Goal: Navigation & Orientation: Find specific page/section

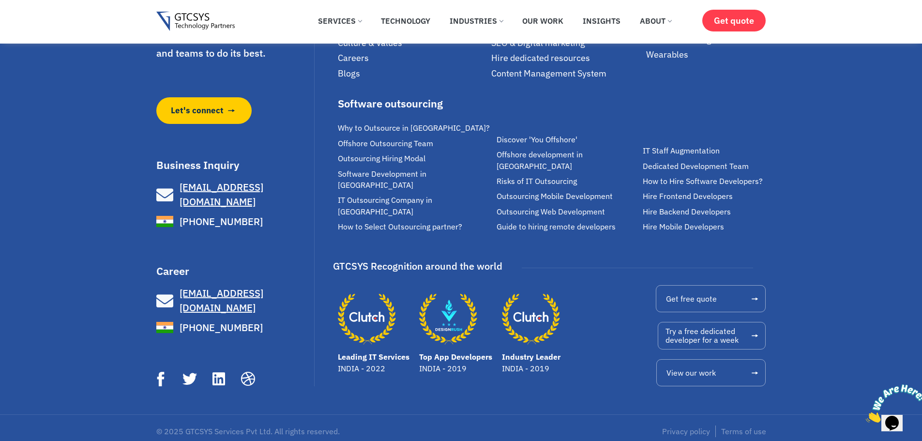
scroll to position [6689, 0]
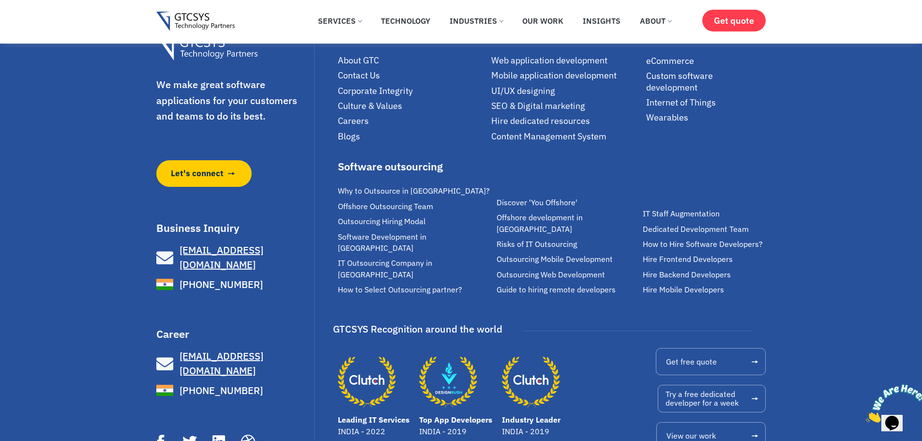
click at [343, 142] on span "Blogs" at bounding box center [349, 136] width 22 height 11
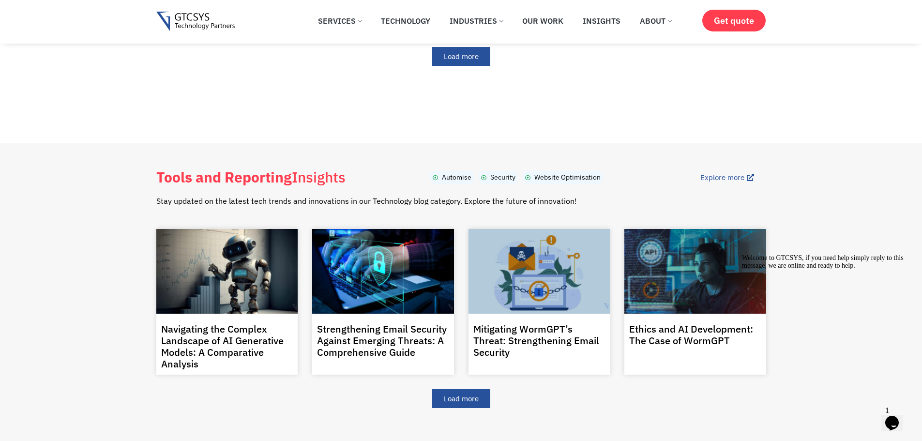
scroll to position [1719, 0]
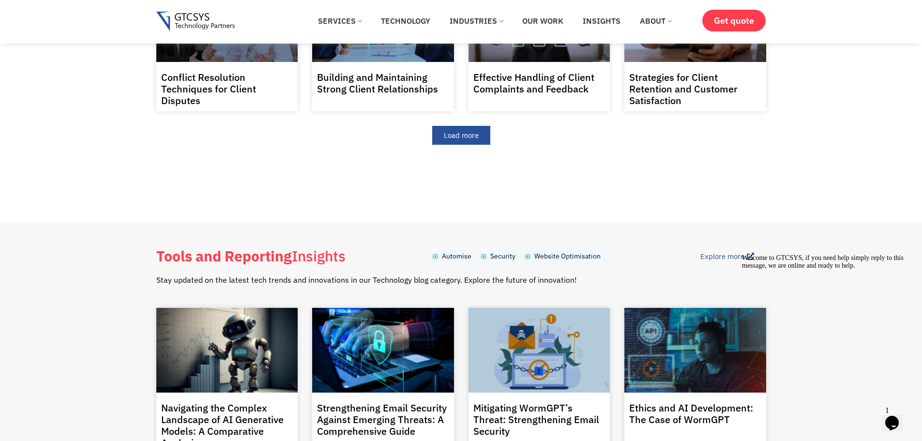
scroll to position [1864, 0]
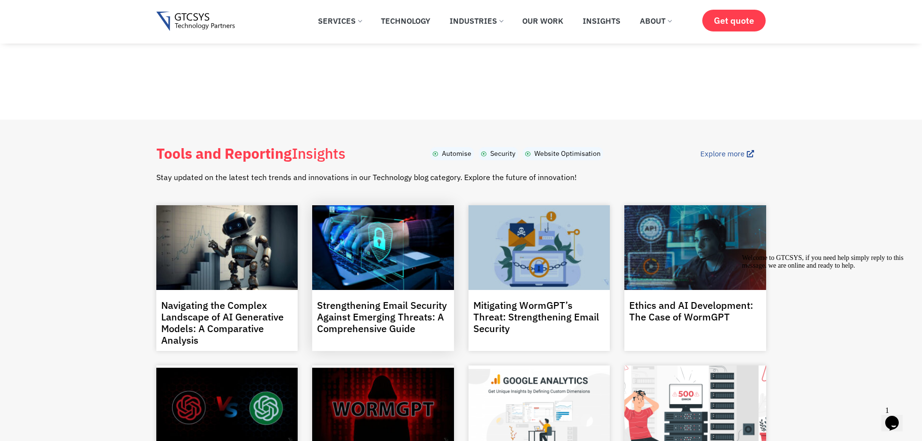
click at [398, 205] on img at bounding box center [382, 248] width 152 height 86
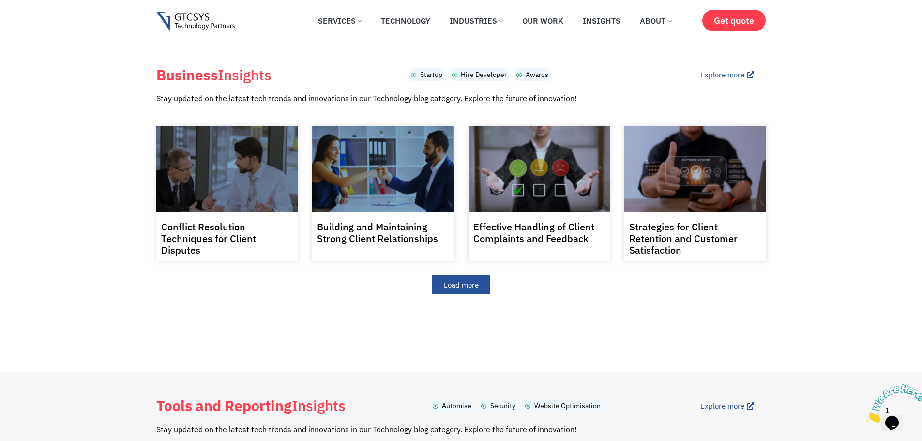
scroll to position [1645, 0]
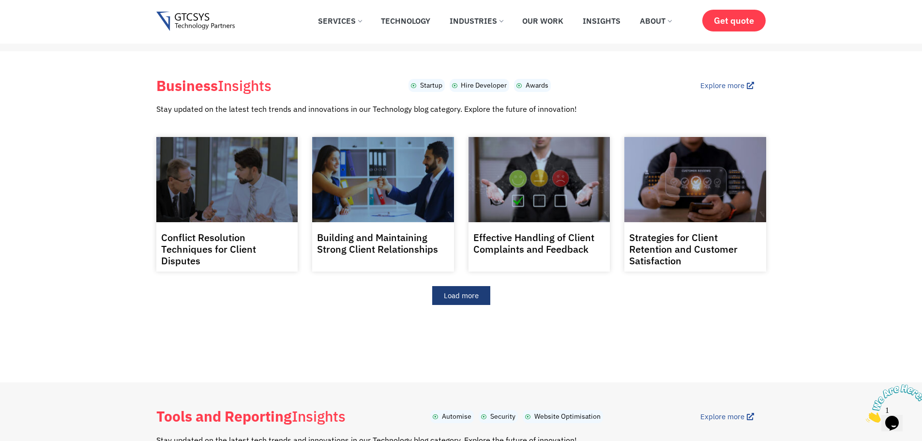
click at [457, 292] on span "Load more" at bounding box center [461, 295] width 35 height 7
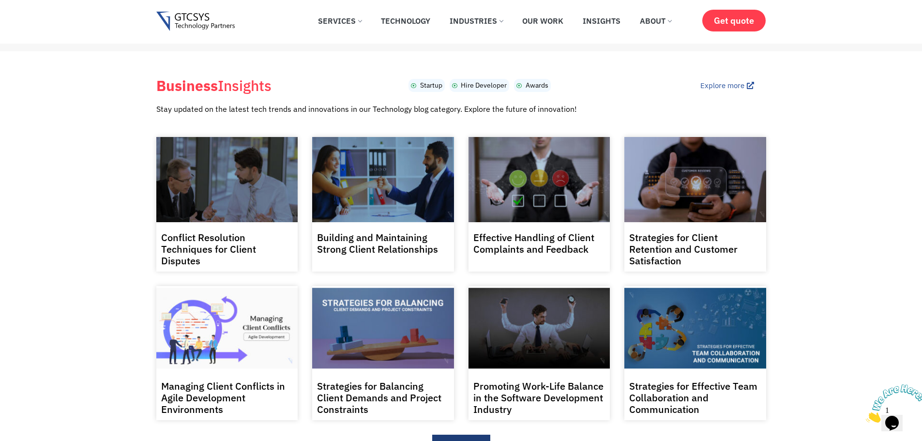
click at [469, 440] on span "Load more" at bounding box center [461, 443] width 35 height 7
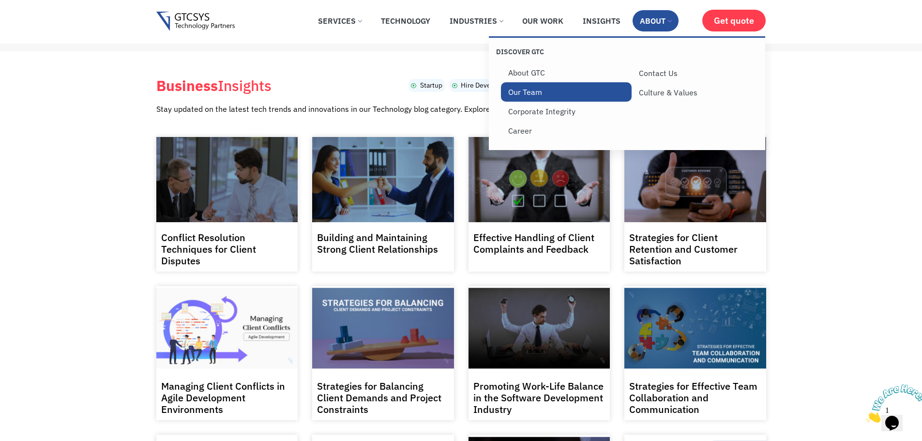
click at [560, 90] on link "Our Team" at bounding box center [566, 91] width 131 height 19
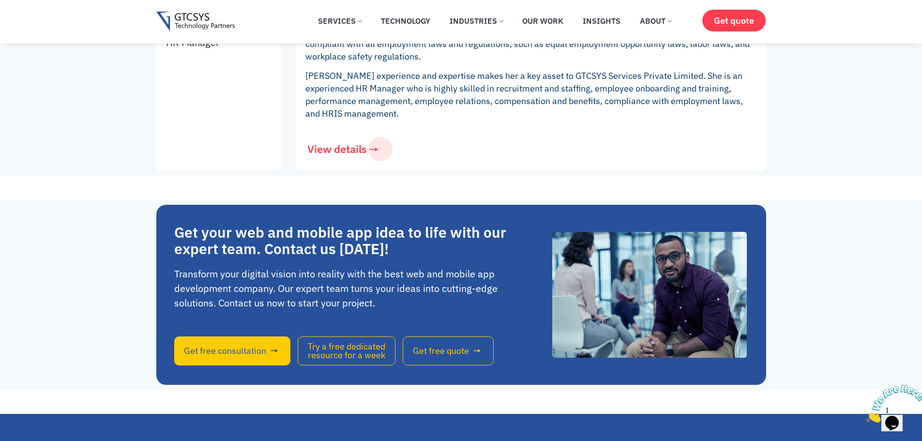
scroll to position [1680, 0]
